Goal: Navigation & Orientation: Find specific page/section

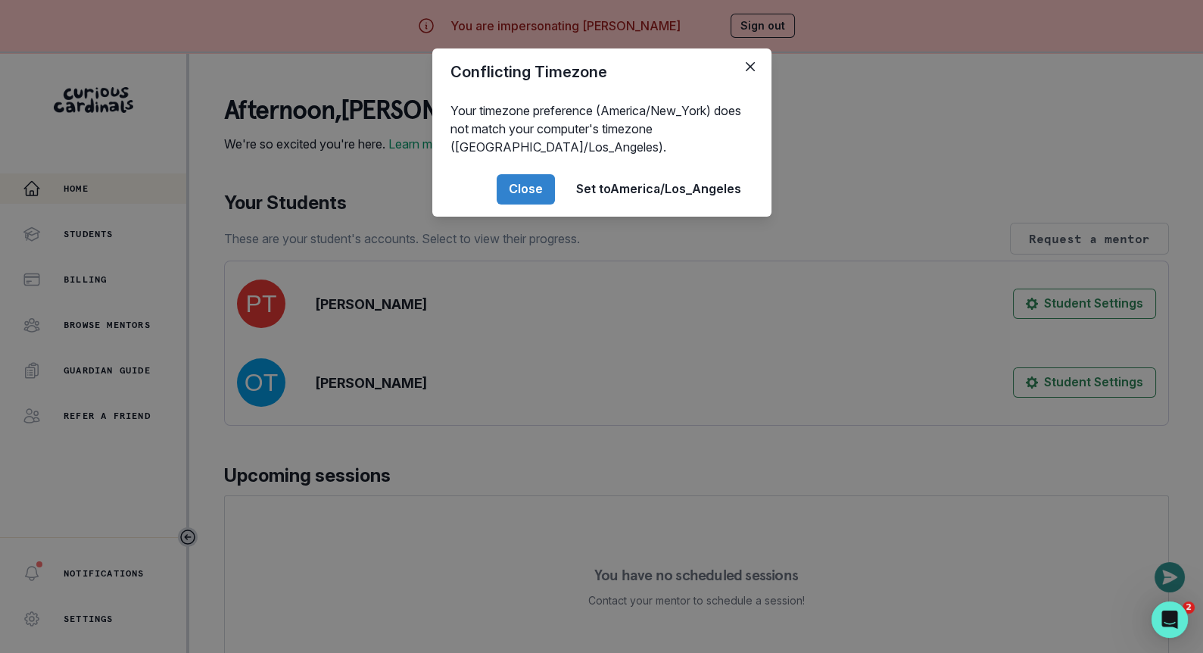
click at [343, 496] on div "Conflicting Timezone Your timezone preference (America/New_York) does not match…" at bounding box center [601, 326] width 1203 height 653
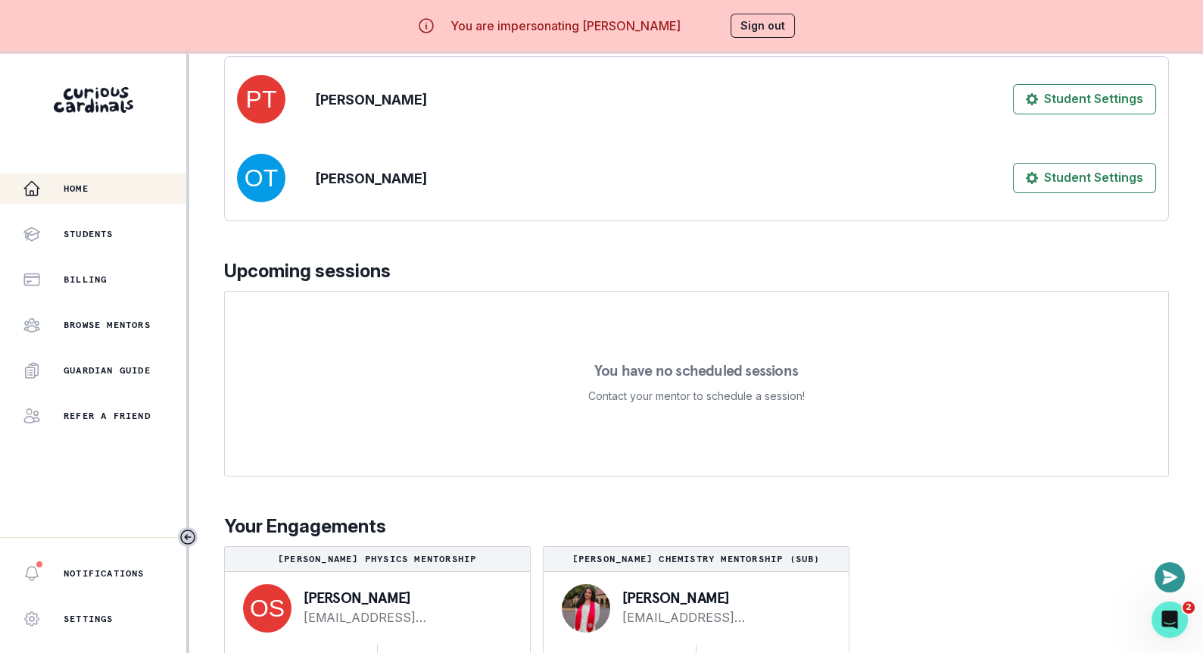
scroll to position [52, 0]
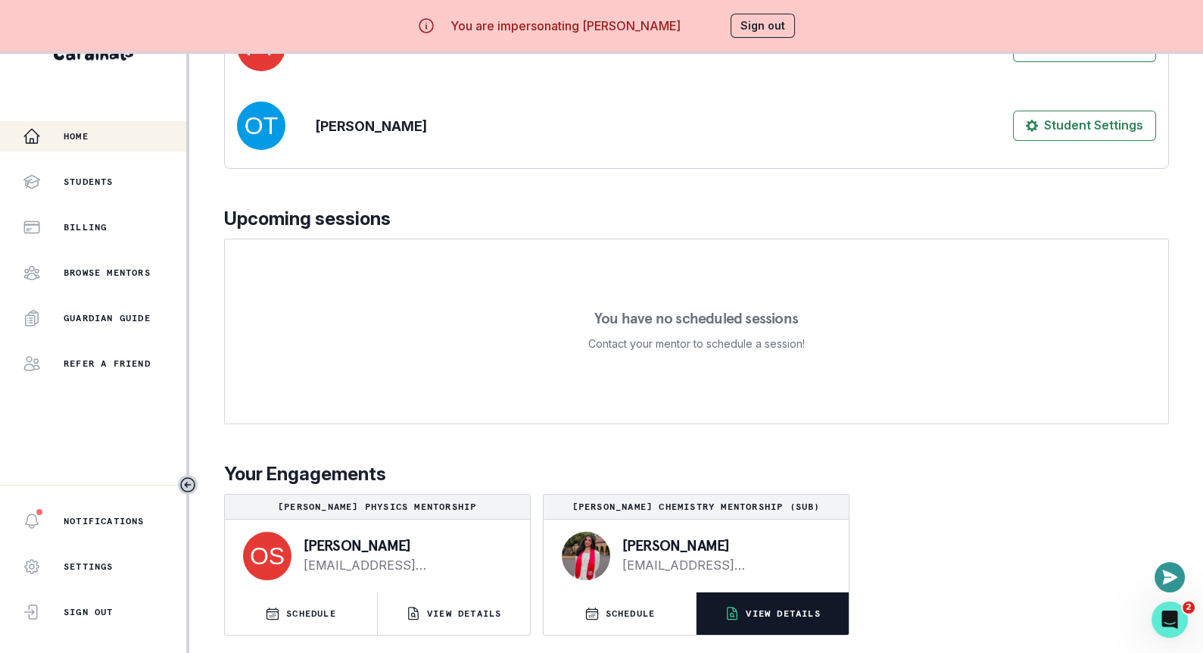
click at [746, 610] on p "VIEW DETAILS" at bounding box center [783, 613] width 74 height 12
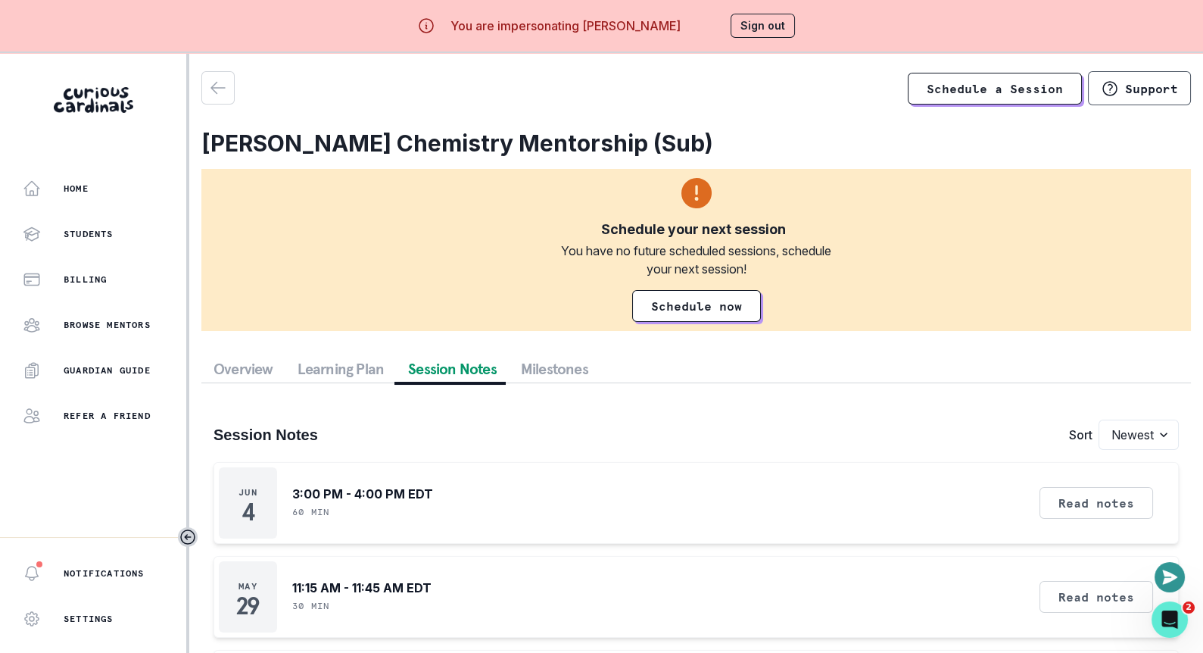
click at [439, 369] on button "Session Notes" at bounding box center [452, 368] width 113 height 27
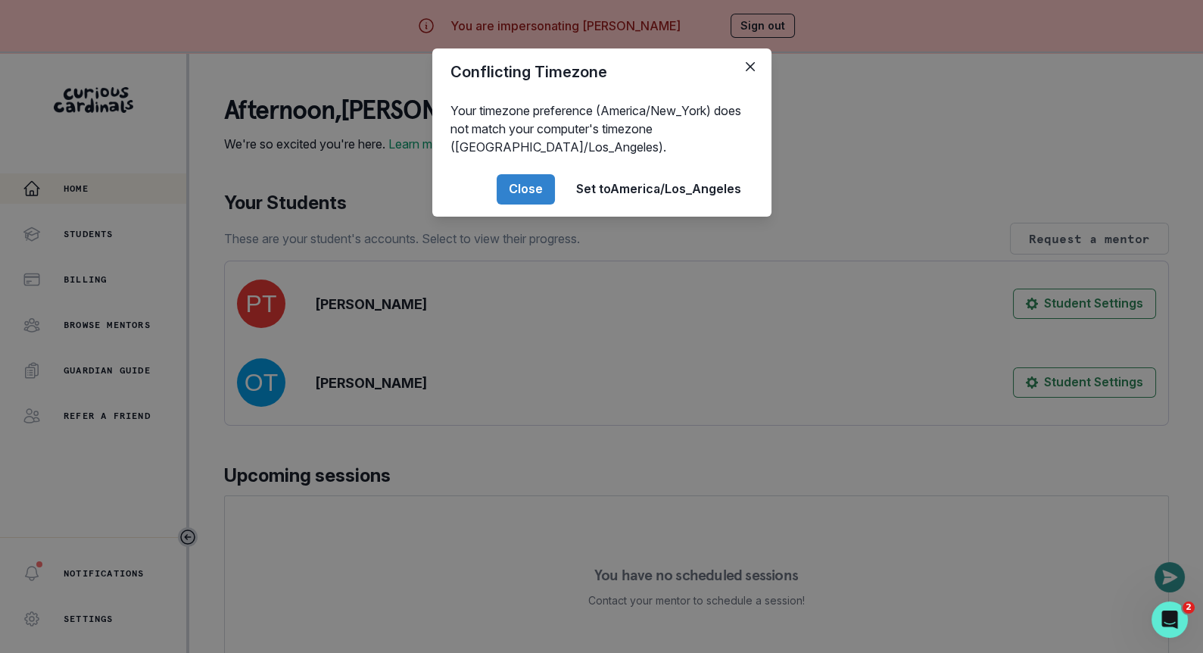
click at [554, 529] on div "Conflicting Timezone Your timezone preference (America/New_York) does not match…" at bounding box center [601, 326] width 1203 height 653
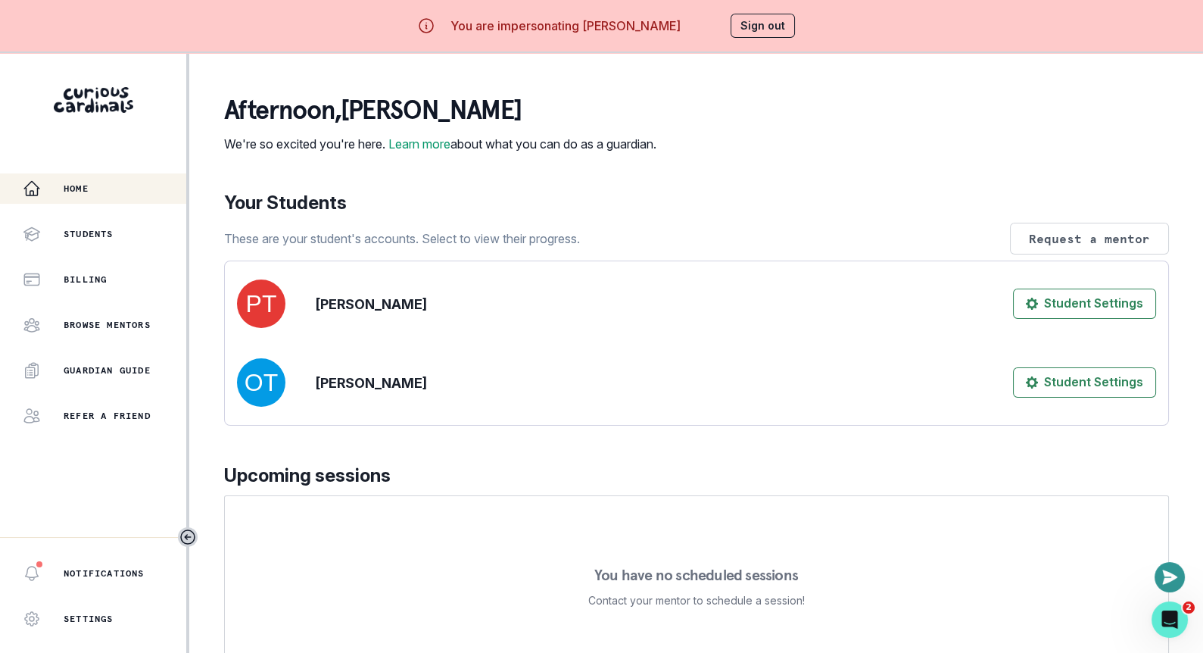
scroll to position [220, 0]
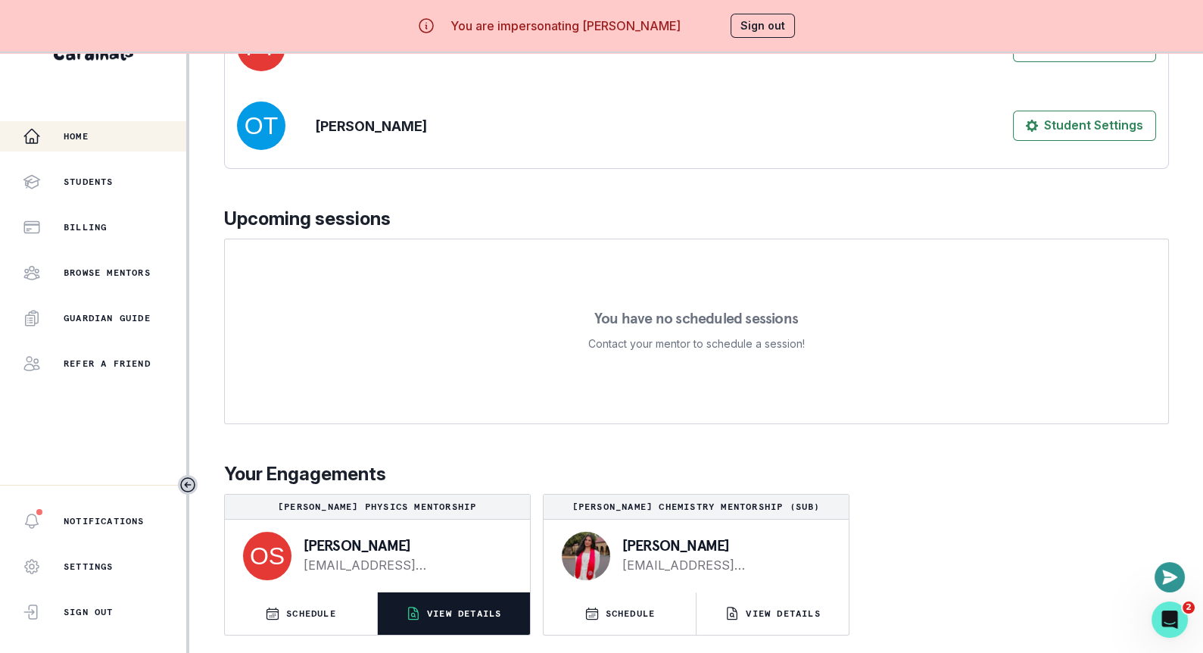
click at [435, 612] on p "VIEW DETAILS" at bounding box center [464, 613] width 74 height 12
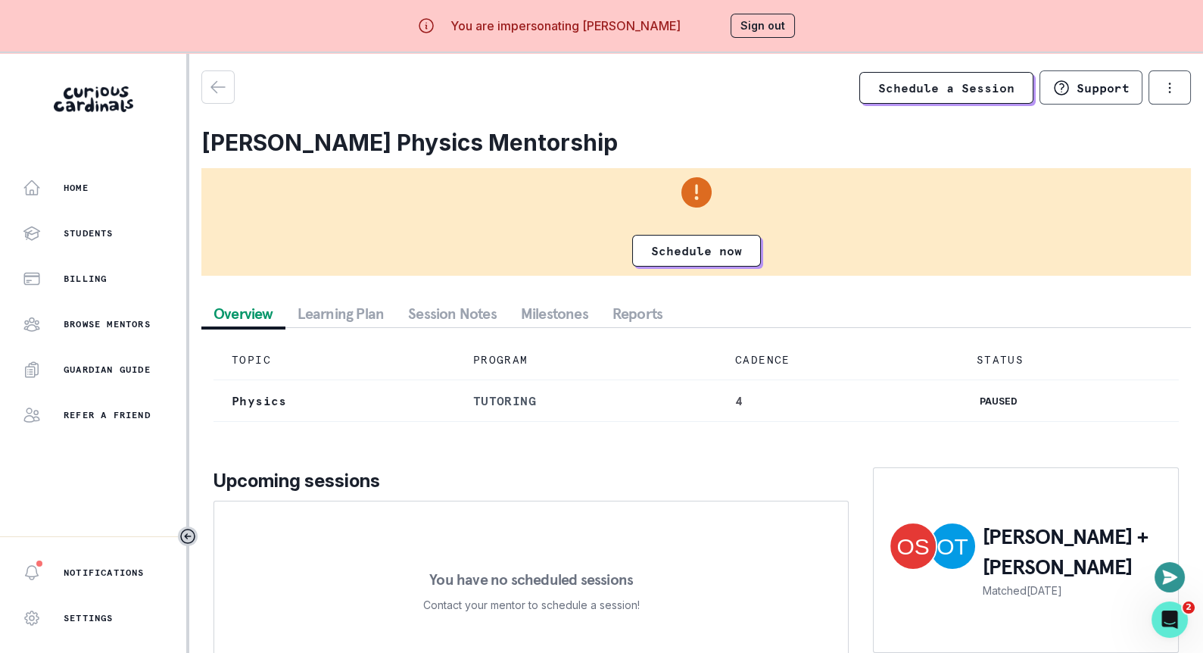
click at [453, 316] on button "Session Notes" at bounding box center [452, 313] width 113 height 27
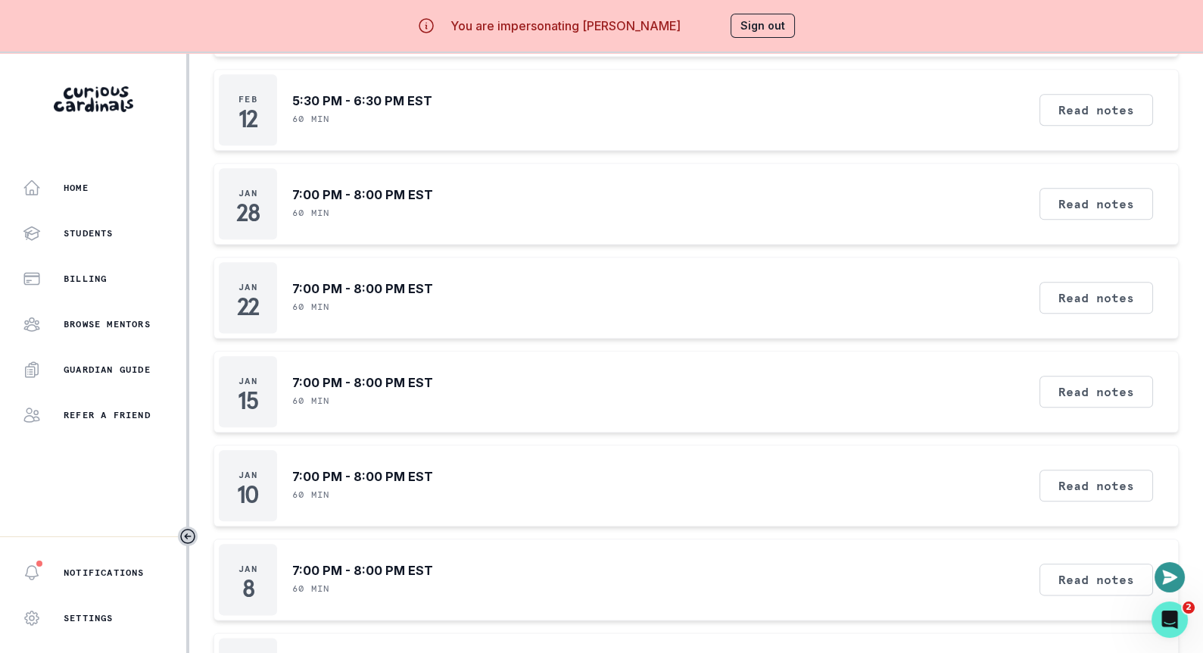
scroll to position [3540, 0]
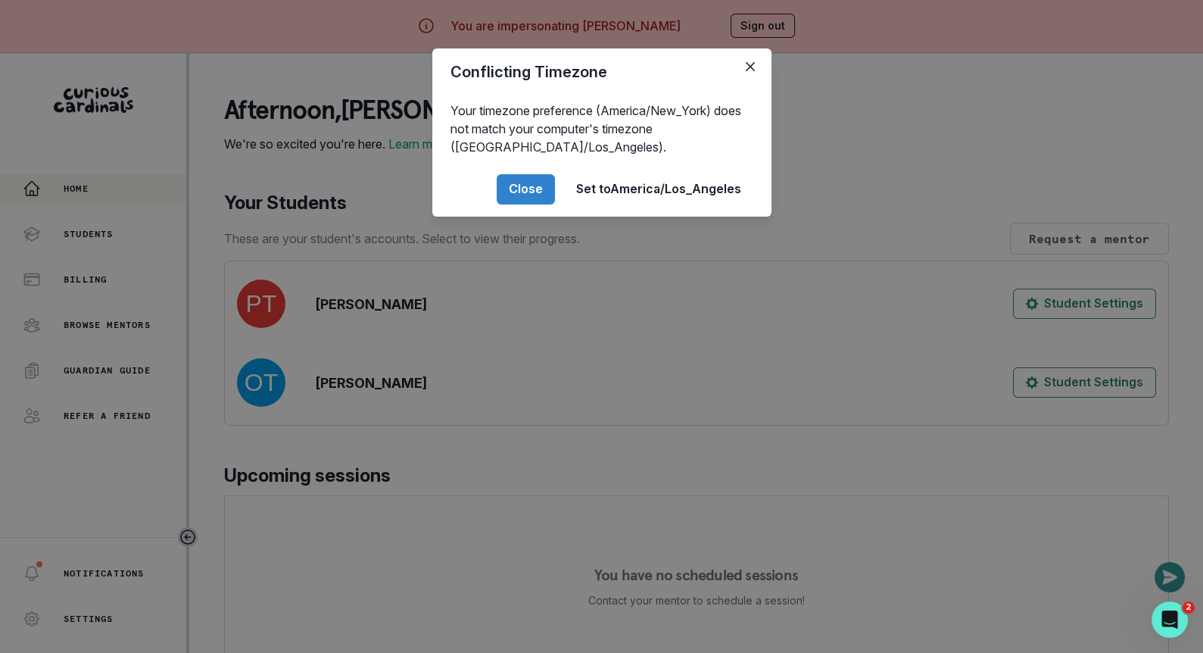
click at [646, 273] on div "Conflicting Timezone Your timezone preference (America/New_York) does not match…" at bounding box center [601, 326] width 1203 height 653
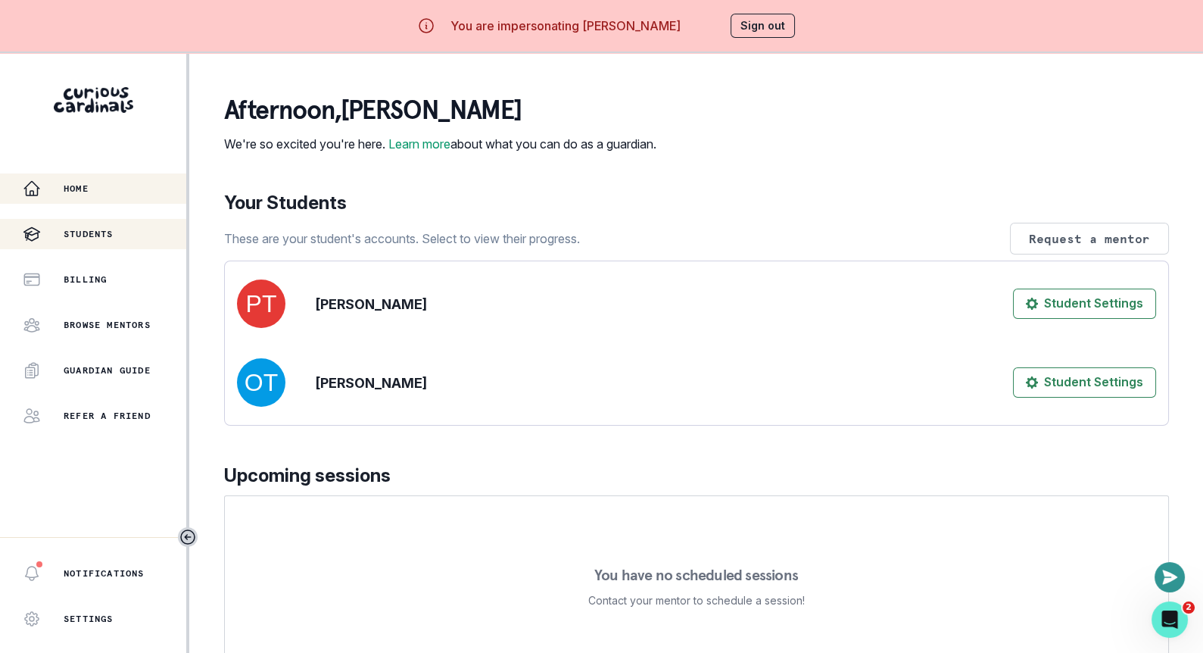
click at [139, 225] on div "Students" at bounding box center [105, 234] width 164 height 18
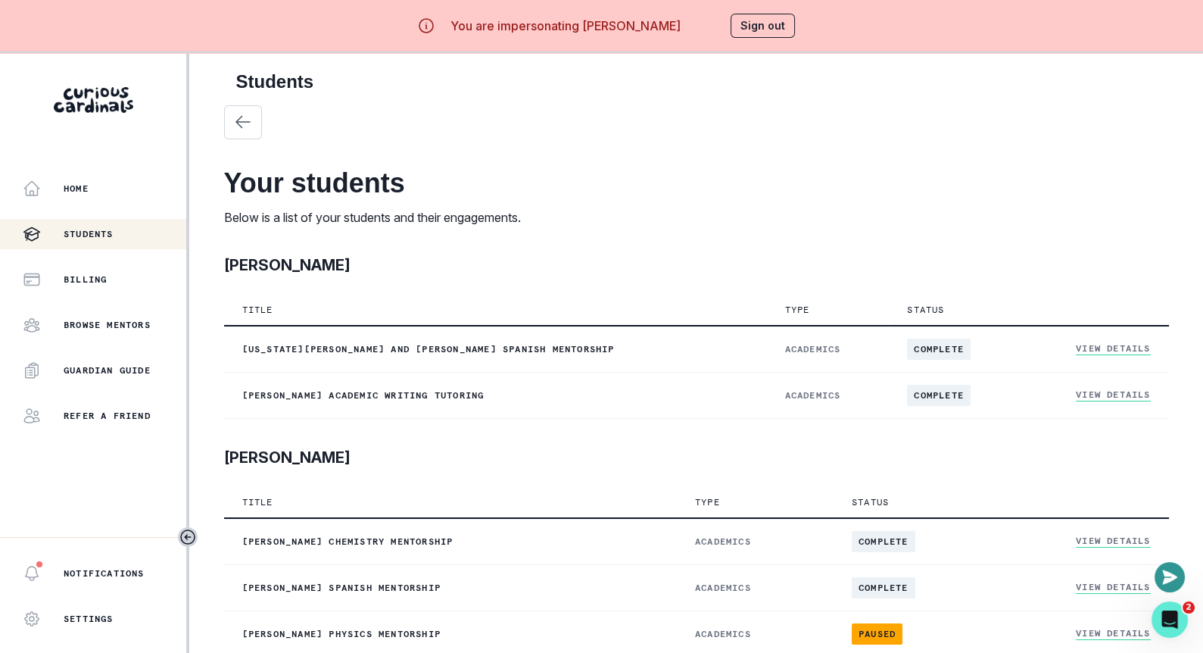
scroll to position [104, 0]
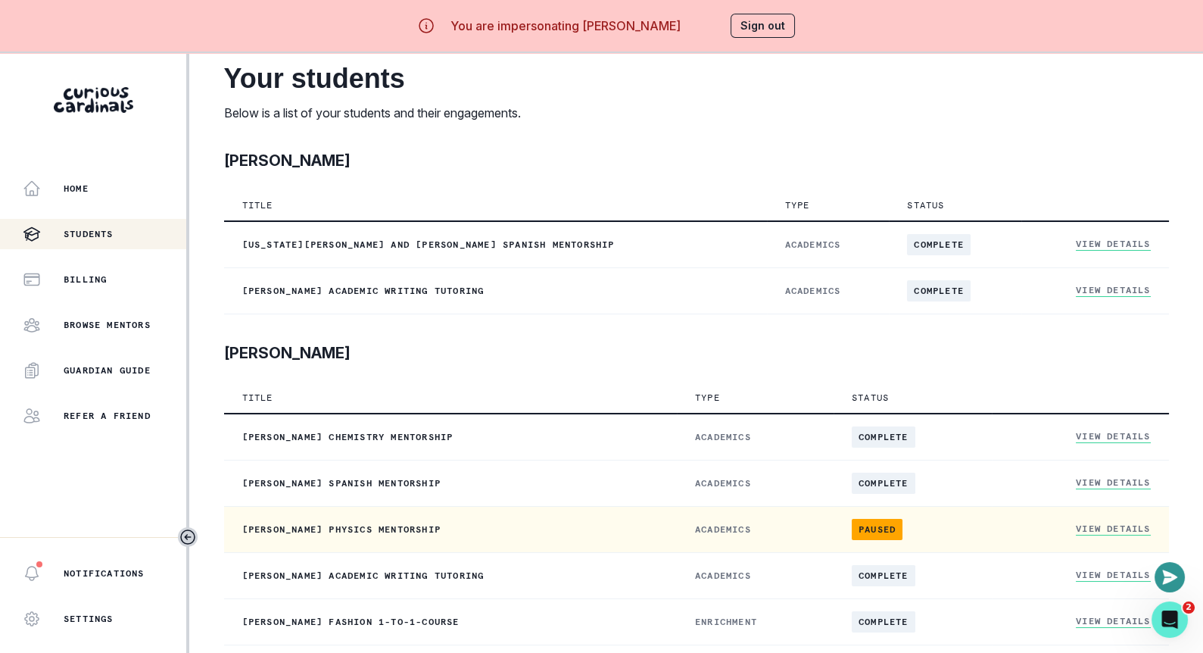
click at [461, 528] on p "[PERSON_NAME] Physics Mentorship" at bounding box center [450, 529] width 417 height 12
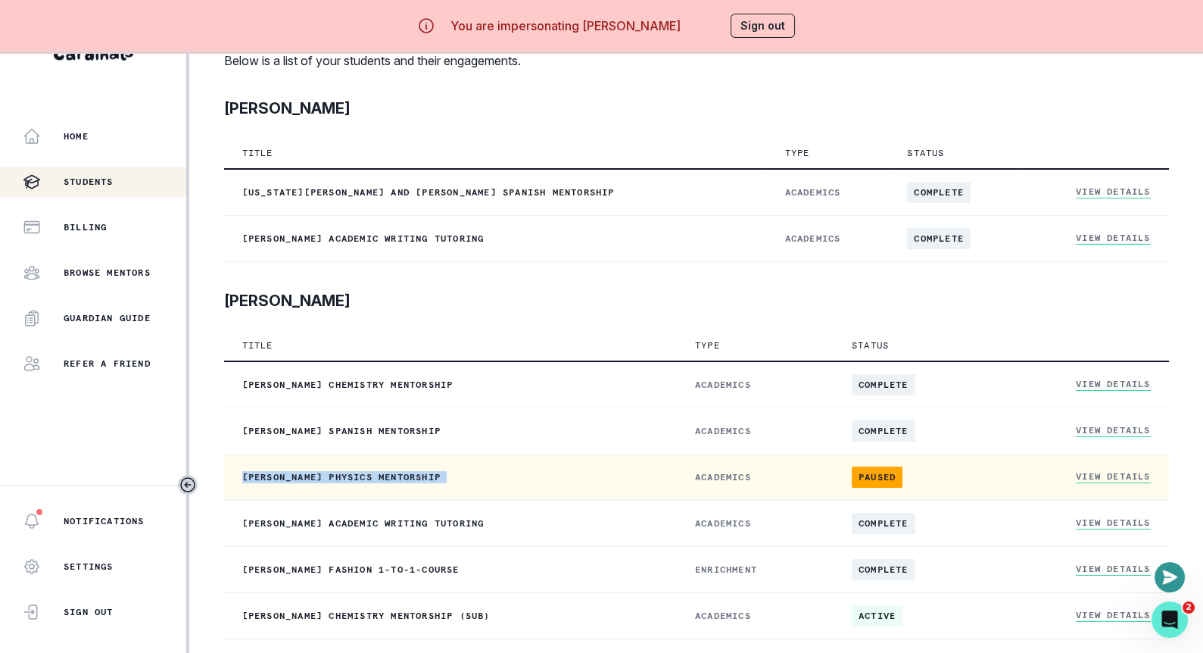
click at [1130, 473] on link "View Details" at bounding box center [1113, 476] width 74 height 13
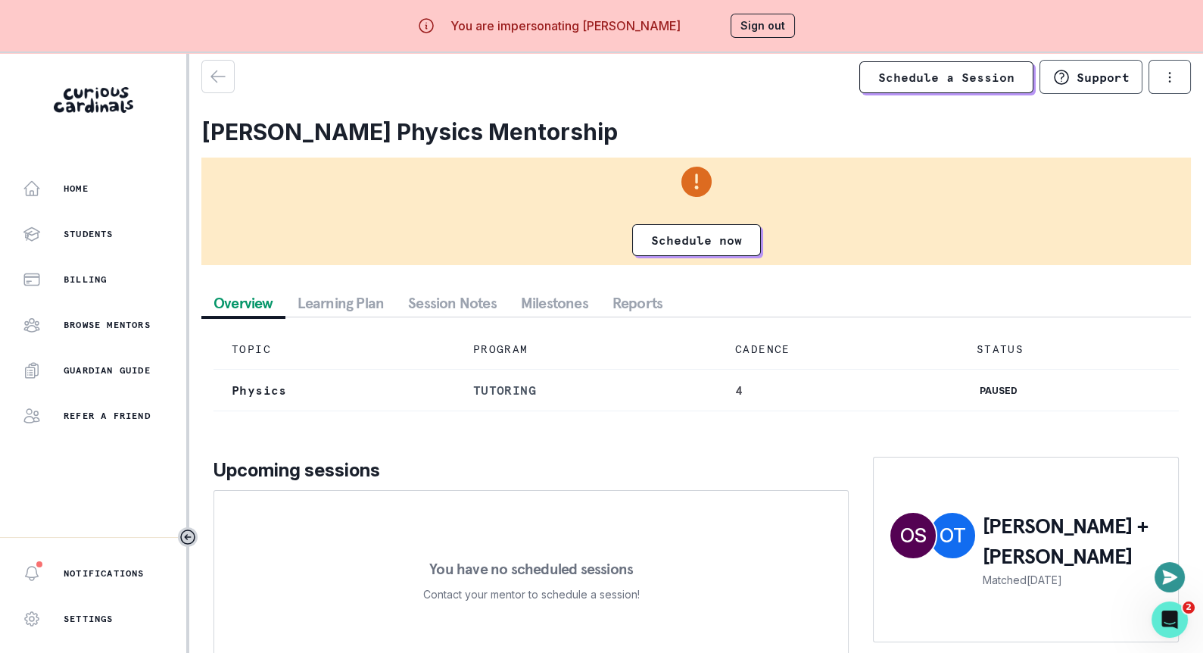
scroll to position [8, 0]
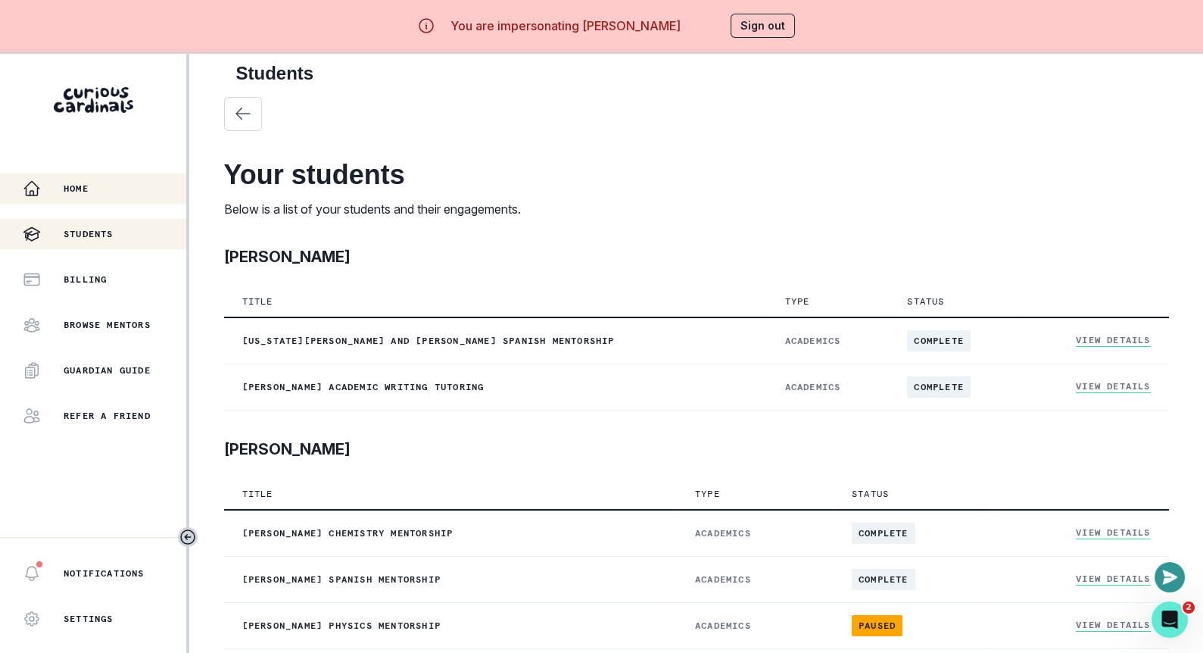
click at [98, 182] on div "Home" at bounding box center [105, 188] width 164 height 18
